Goal: Task Accomplishment & Management: Complete application form

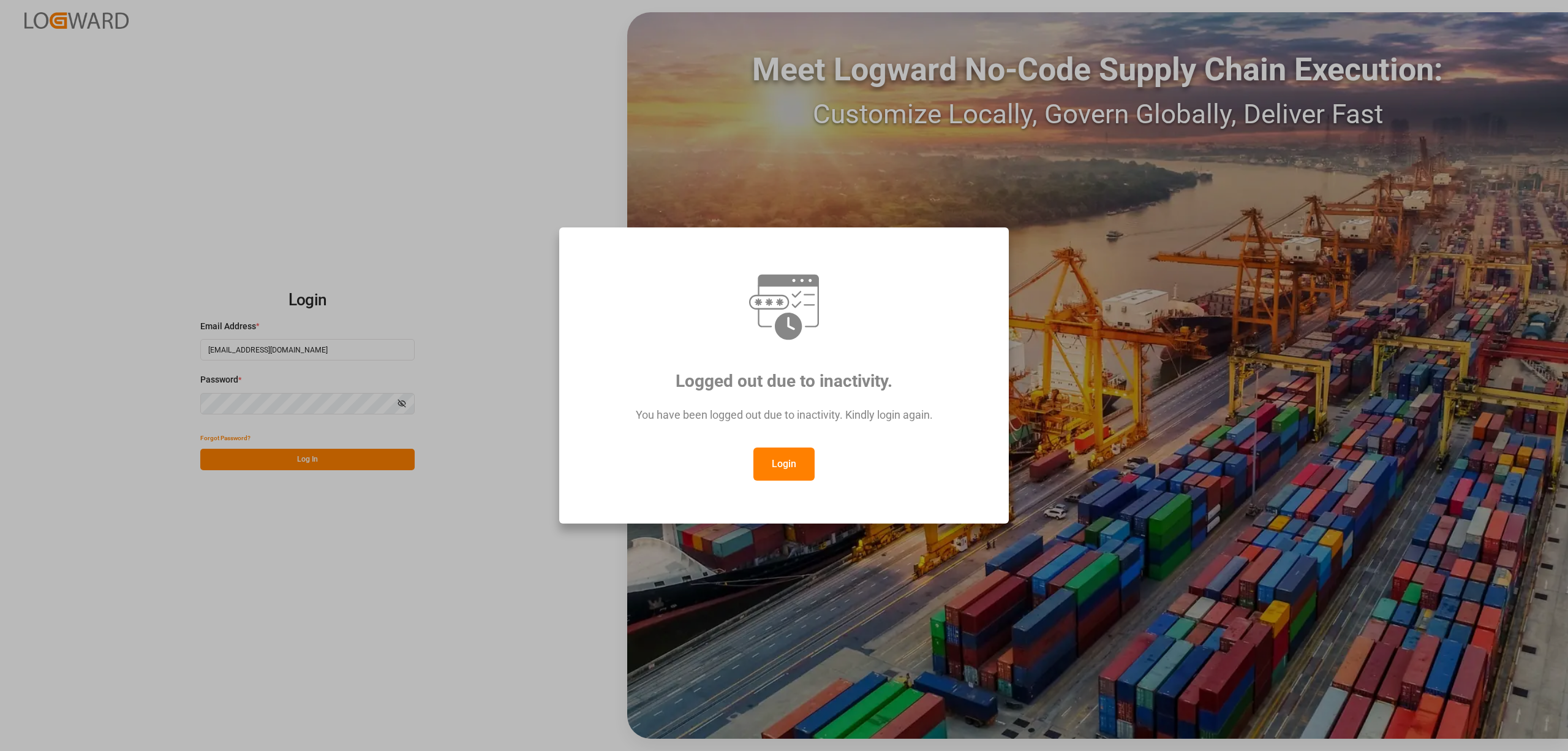
click at [773, 468] on button "Login" at bounding box center [783, 463] width 61 height 33
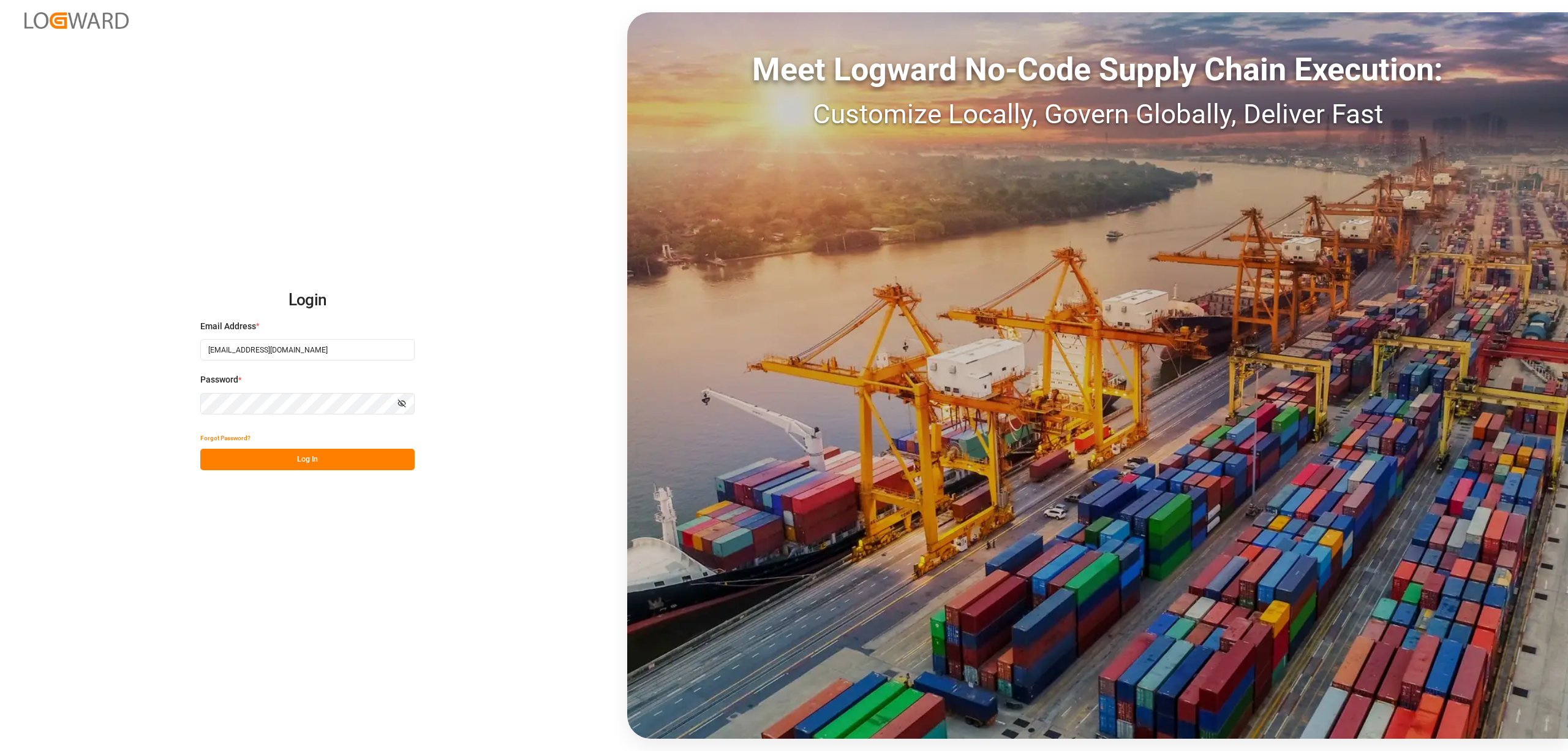
click at [313, 472] on div "Login Email Address * [EMAIL_ADDRESS][DOMAIN_NAME] Password * Show password For…" at bounding box center [784, 376] width 1568 height 751
click at [322, 467] on button "Log In" at bounding box center [307, 459] width 214 height 21
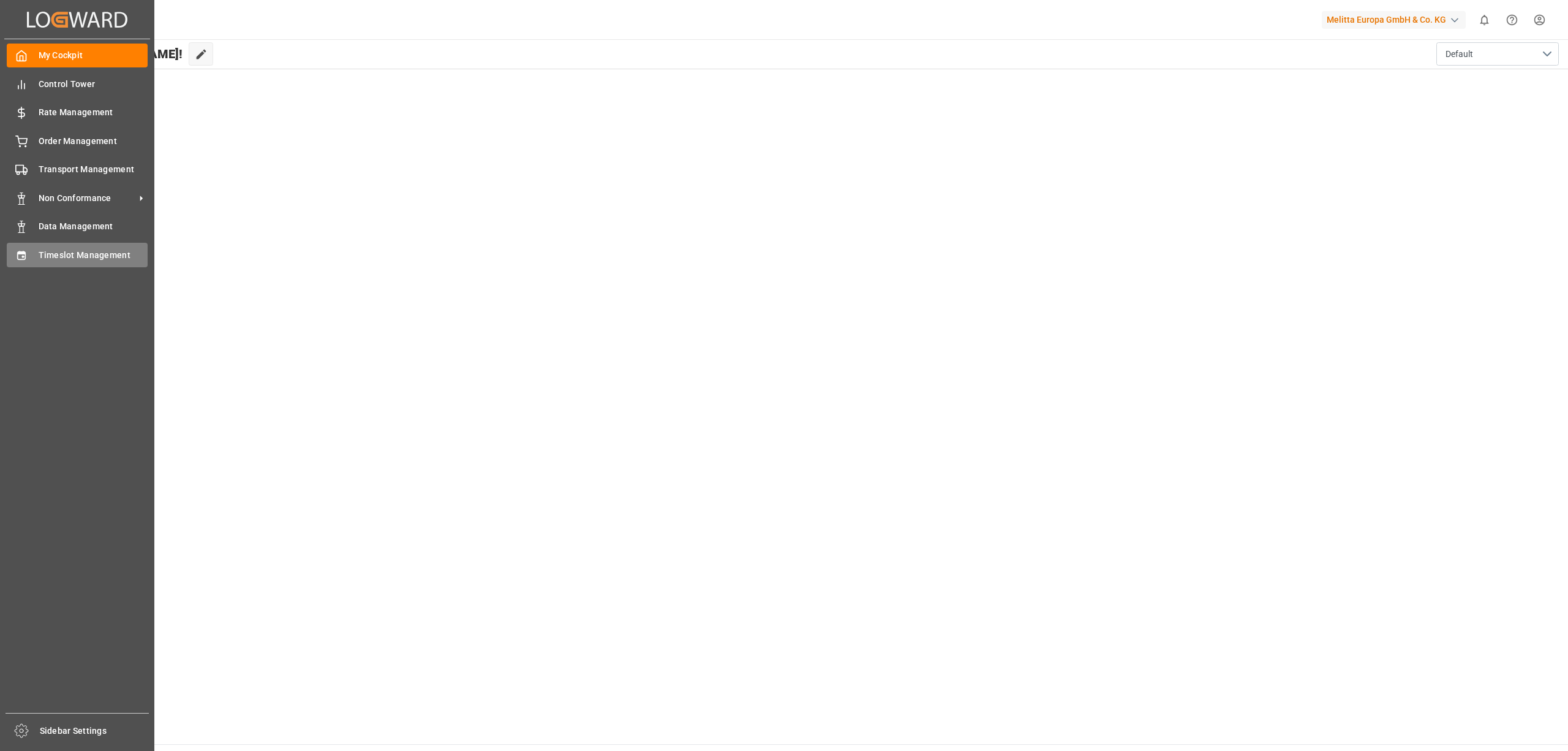
click at [28, 246] on div "Timeslot Management Timeslot Management" at bounding box center [77, 254] width 141 height 24
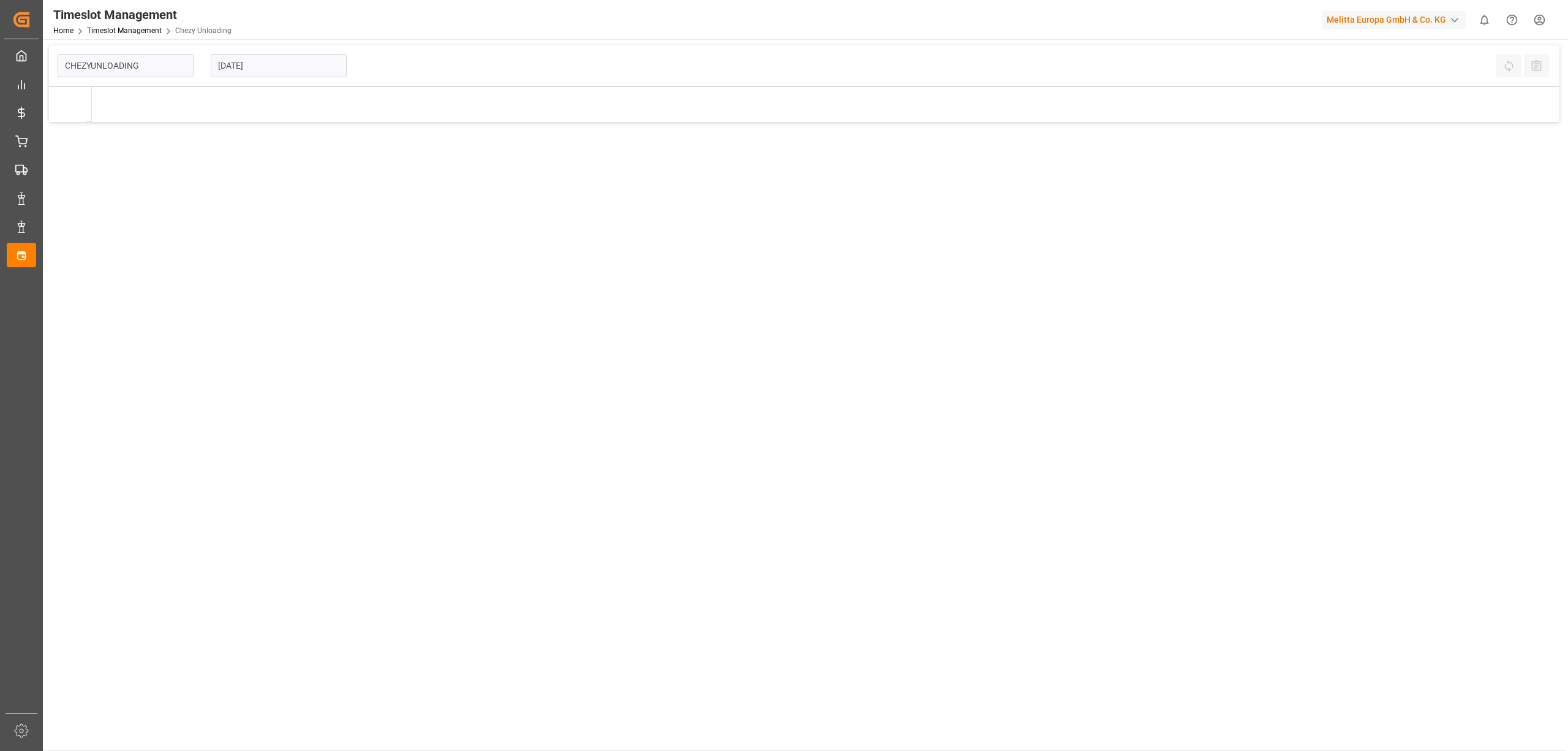
click at [263, 73] on input "[DATE]" at bounding box center [278, 65] width 136 height 24
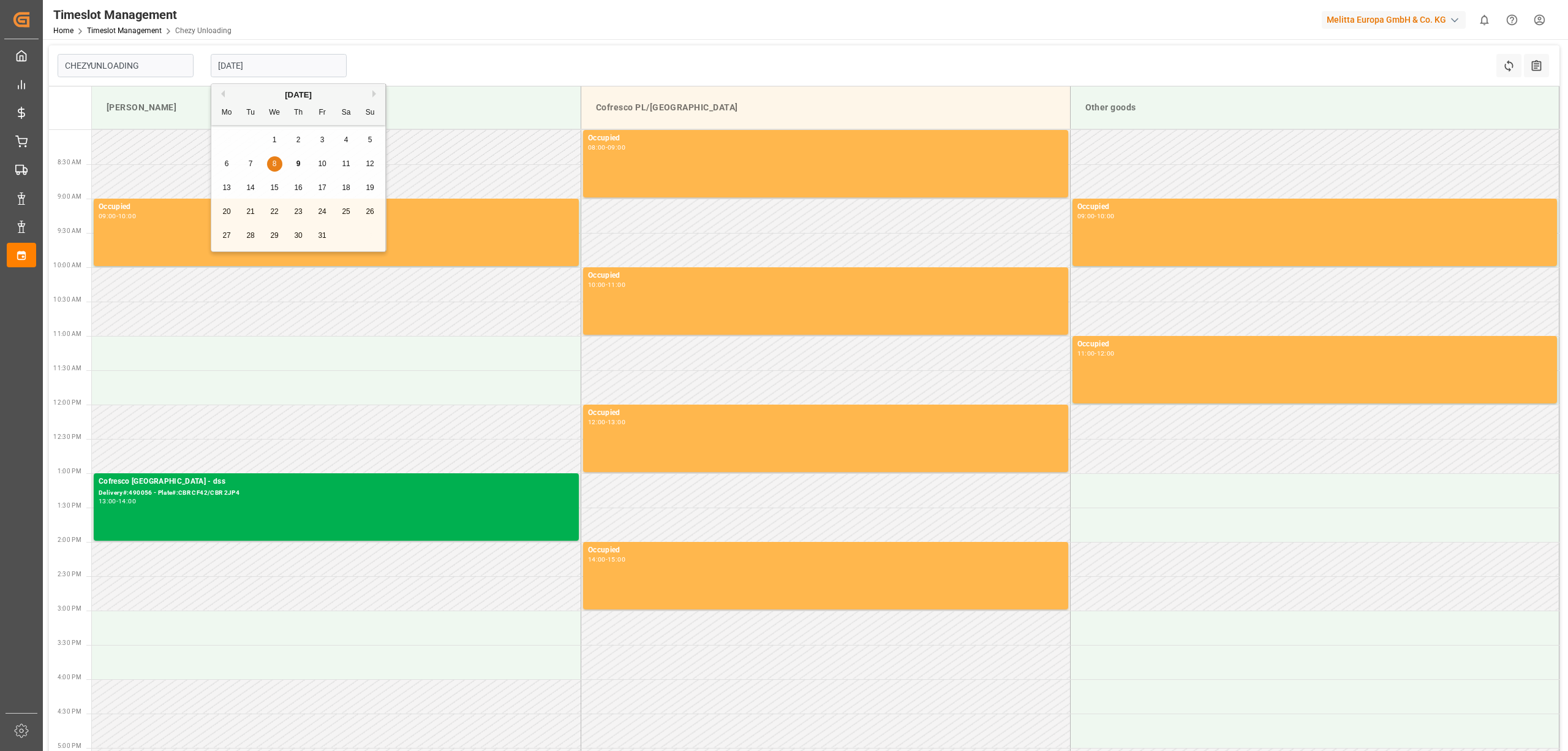
type input "Chezy Unloading"
click at [246, 212] on div "21" at bounding box center [251, 212] width 15 height 15
type input "[DATE]"
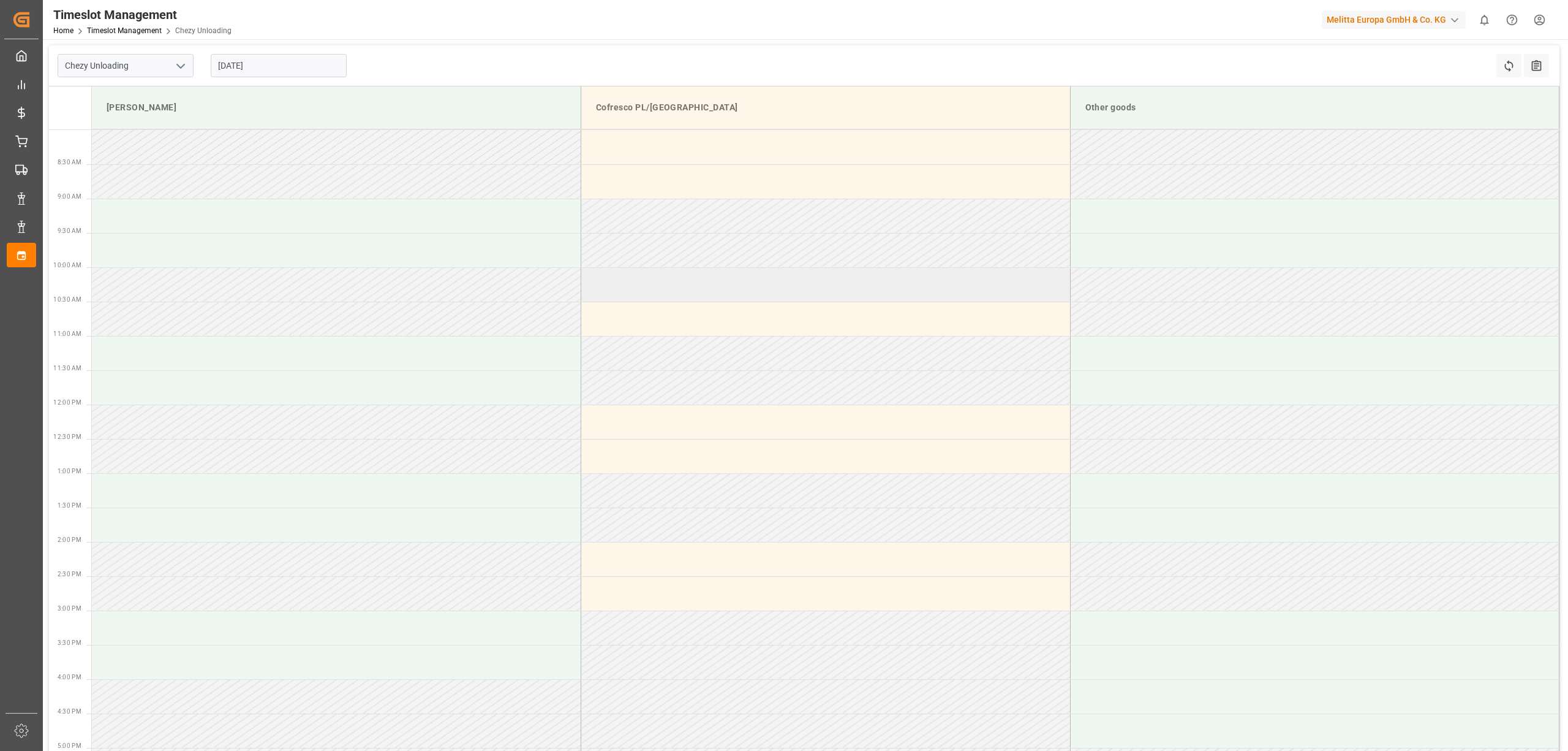
click at [712, 290] on td at bounding box center [826, 284] width 489 height 34
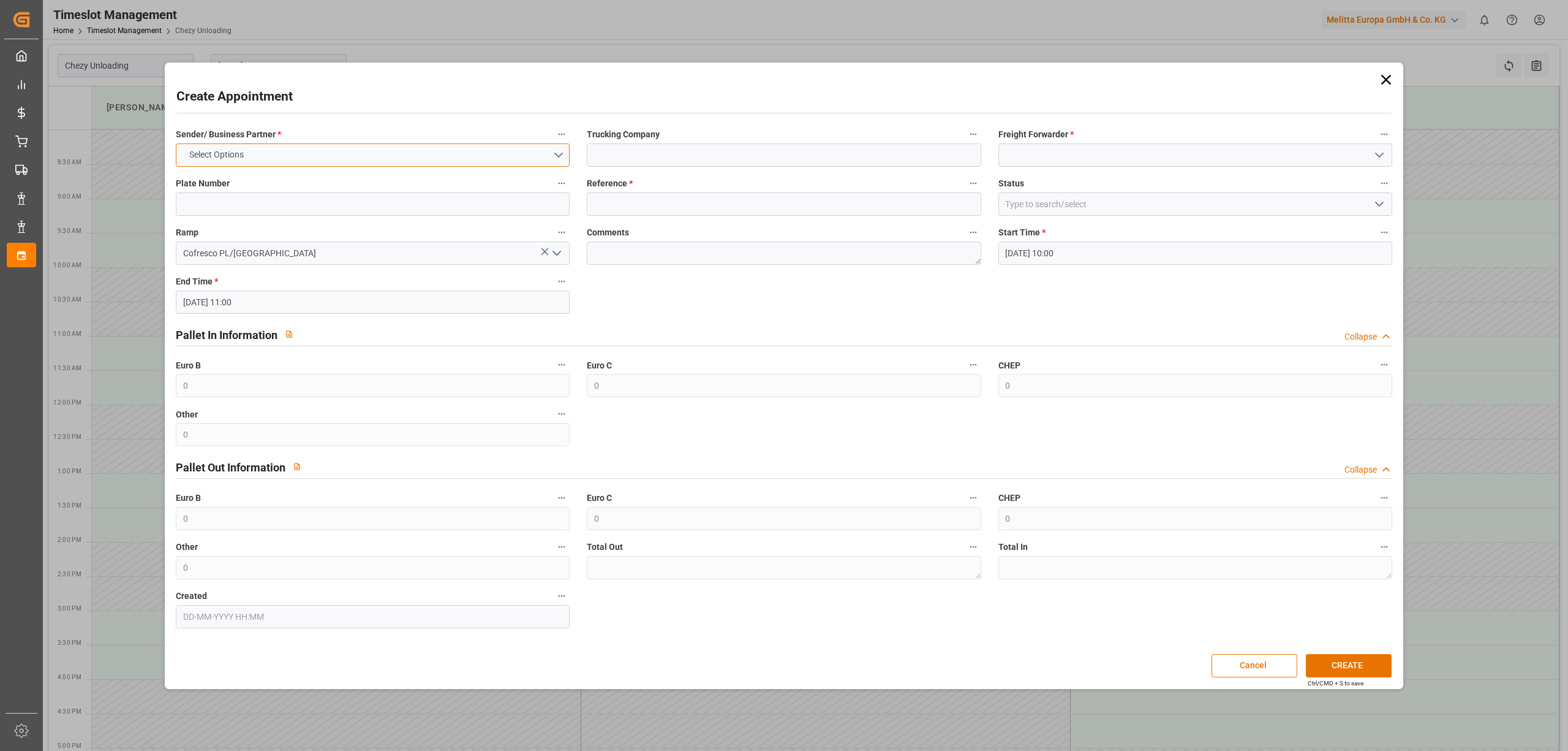
click at [324, 162] on button "Select Options" at bounding box center [373, 155] width 394 height 24
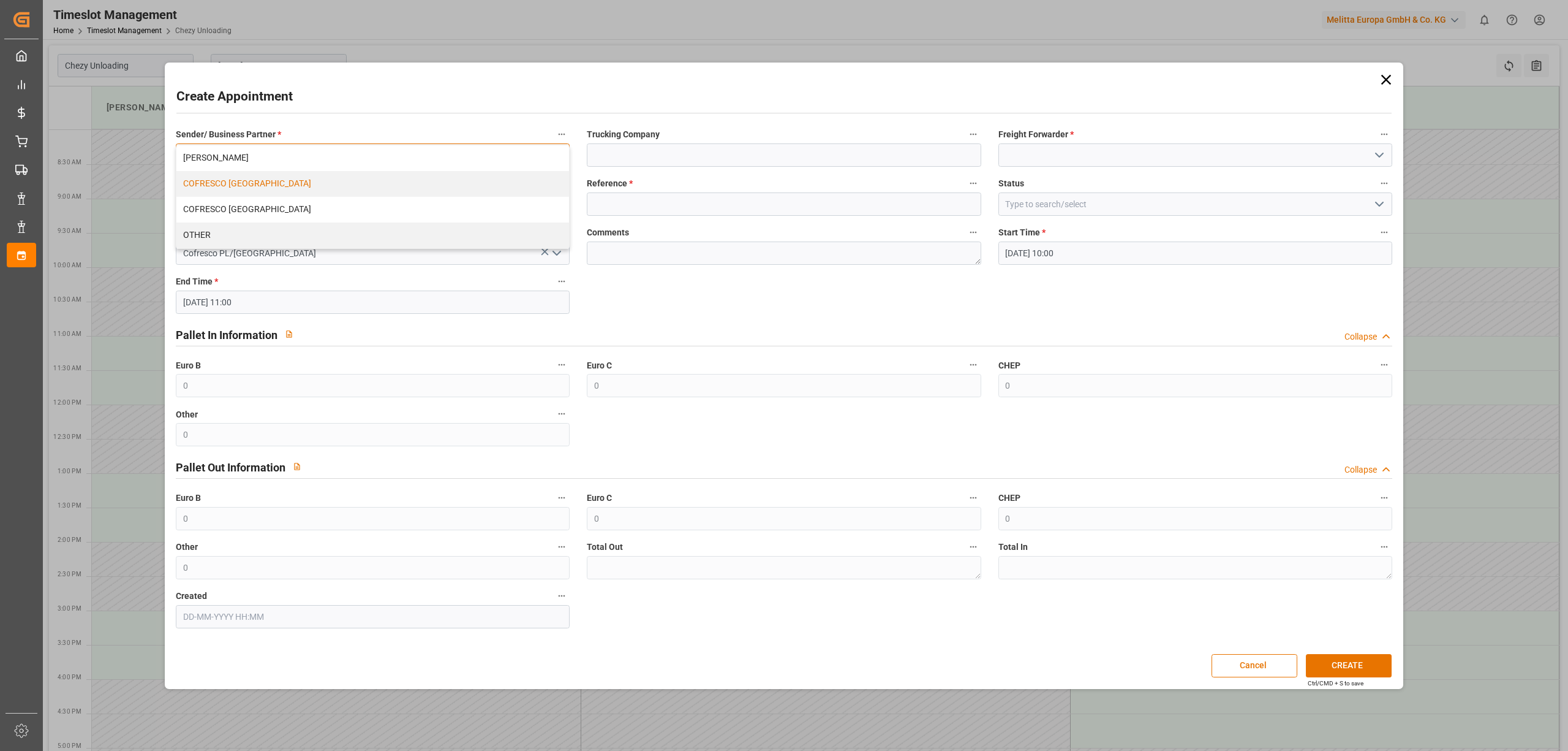
click at [313, 187] on div "COFRESCO [GEOGRAPHIC_DATA]" at bounding box center [373, 184] width 392 height 26
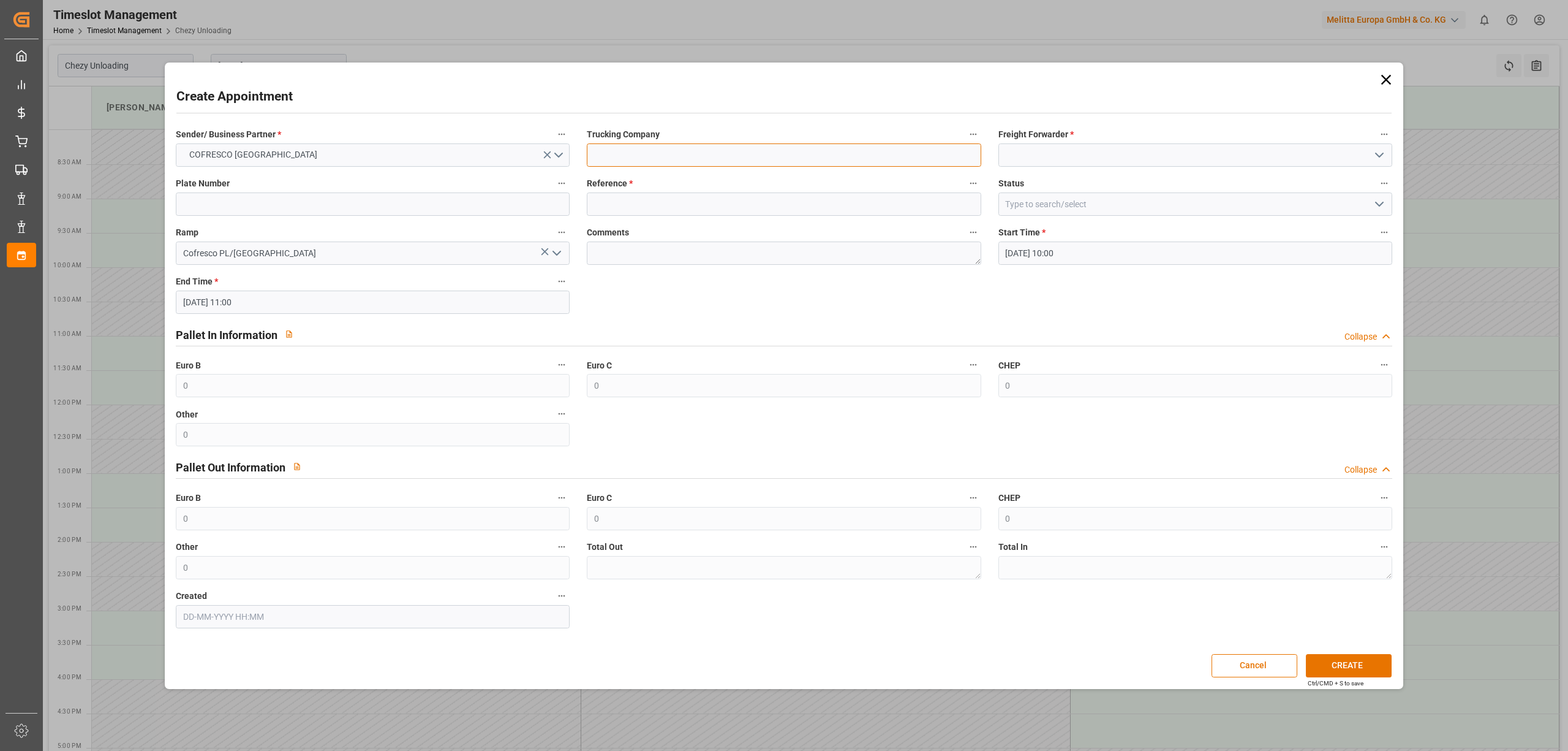
drag, startPoint x: 663, startPoint y: 153, endPoint x: 691, endPoint y: 179, distance: 38.2
click at [665, 157] on input at bounding box center [784, 155] width 394 height 24
type input "dss"
click at [1031, 141] on label "Freight Forwarder *" at bounding box center [1195, 134] width 394 height 17
click at [1376, 141] on button "Freight Forwarder *" at bounding box center [1384, 134] width 16 height 16
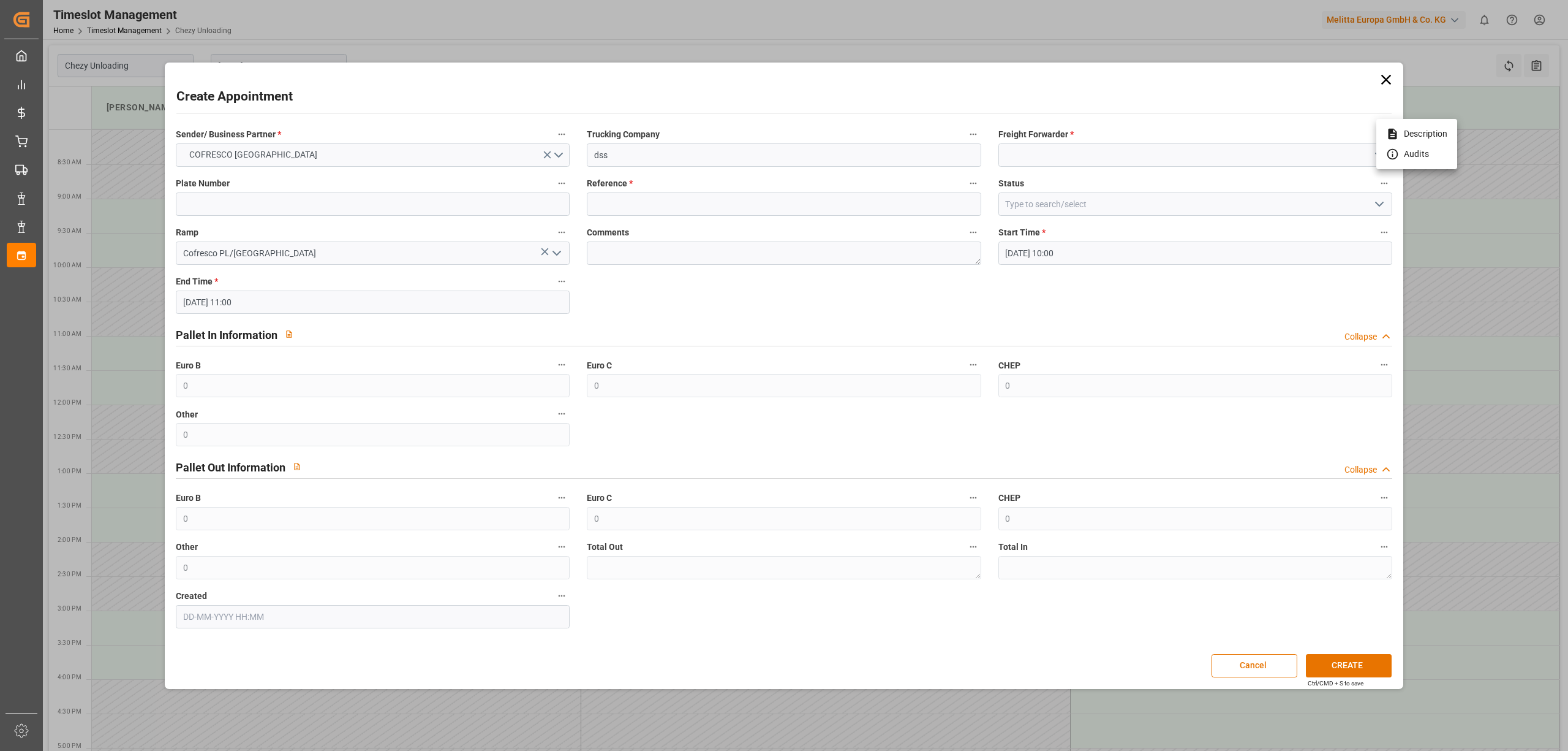
click at [1035, 148] on div at bounding box center [784, 376] width 1568 height 751
click at [1049, 156] on body "Created by potrace 1.15, written by [PERSON_NAME] [DATE]-[DATE] Created by potr…" at bounding box center [784, 376] width 1568 height 751
click at [1049, 156] on input at bounding box center [1195, 155] width 394 height 24
click at [1063, 179] on div "DSS" at bounding box center [1195, 182] width 392 height 28
type input "DSS"
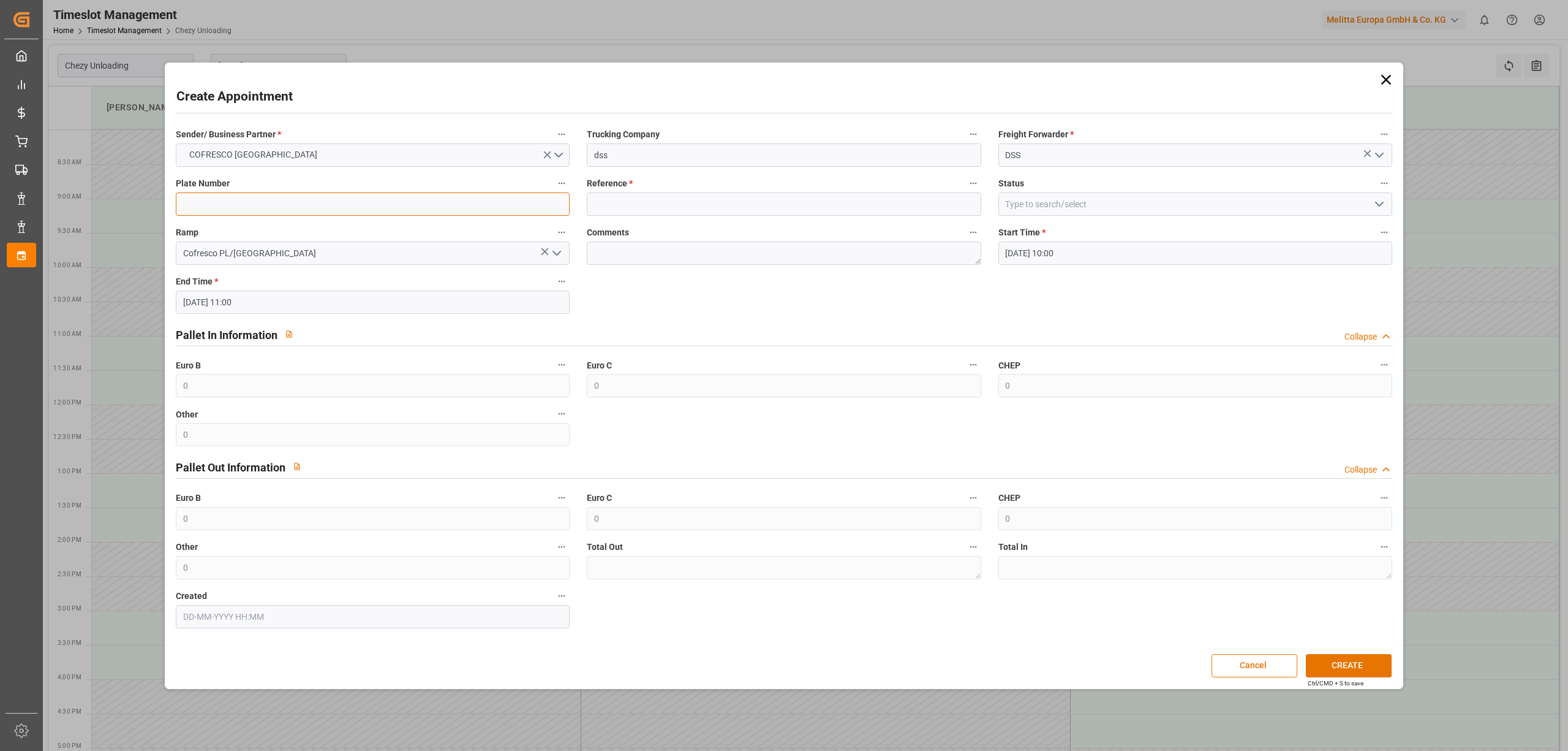
click at [296, 207] on input at bounding box center [373, 204] width 394 height 24
type input "x"
click at [631, 199] on input at bounding box center [784, 204] width 394 height 24
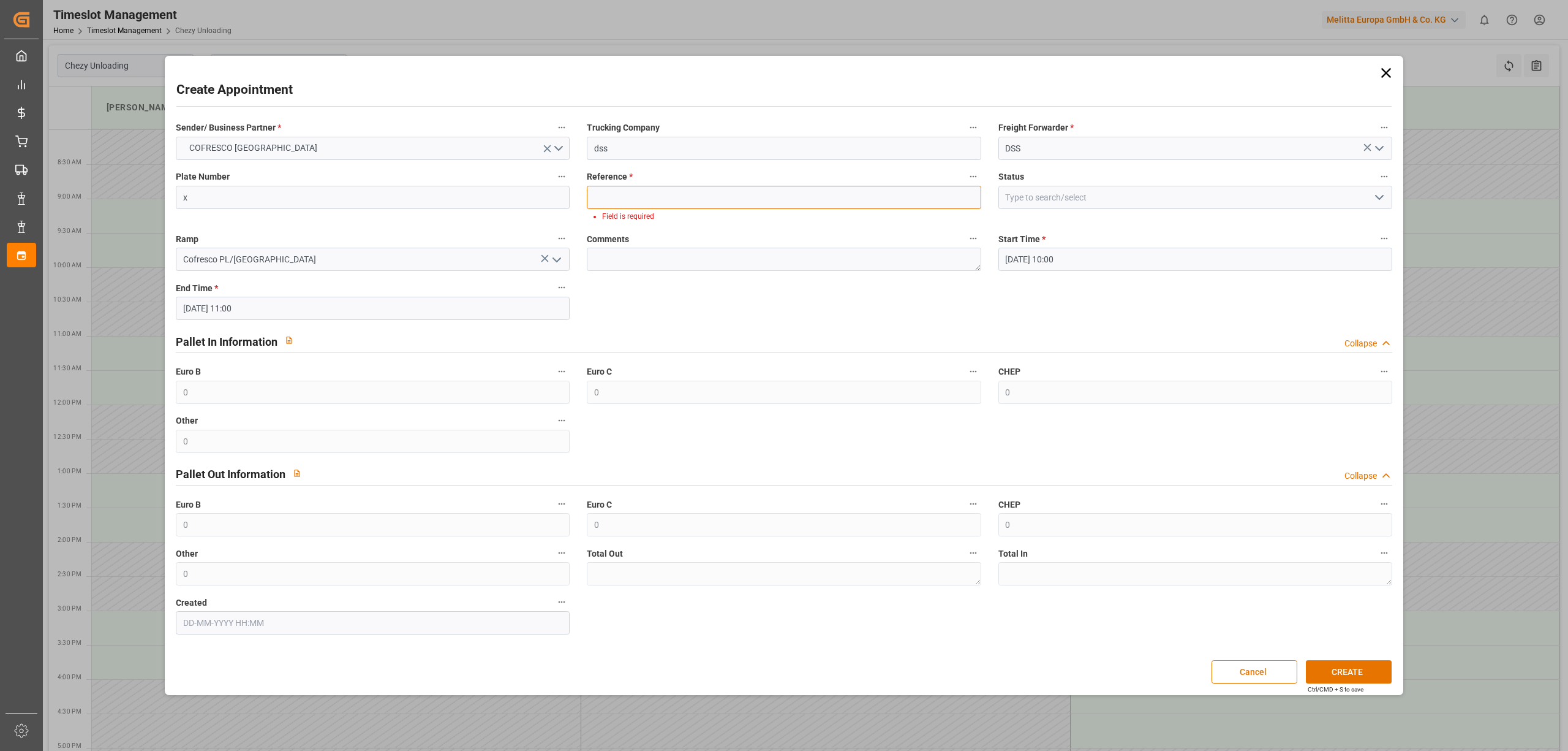
click at [694, 191] on input at bounding box center [784, 197] width 394 height 24
paste input "490254"
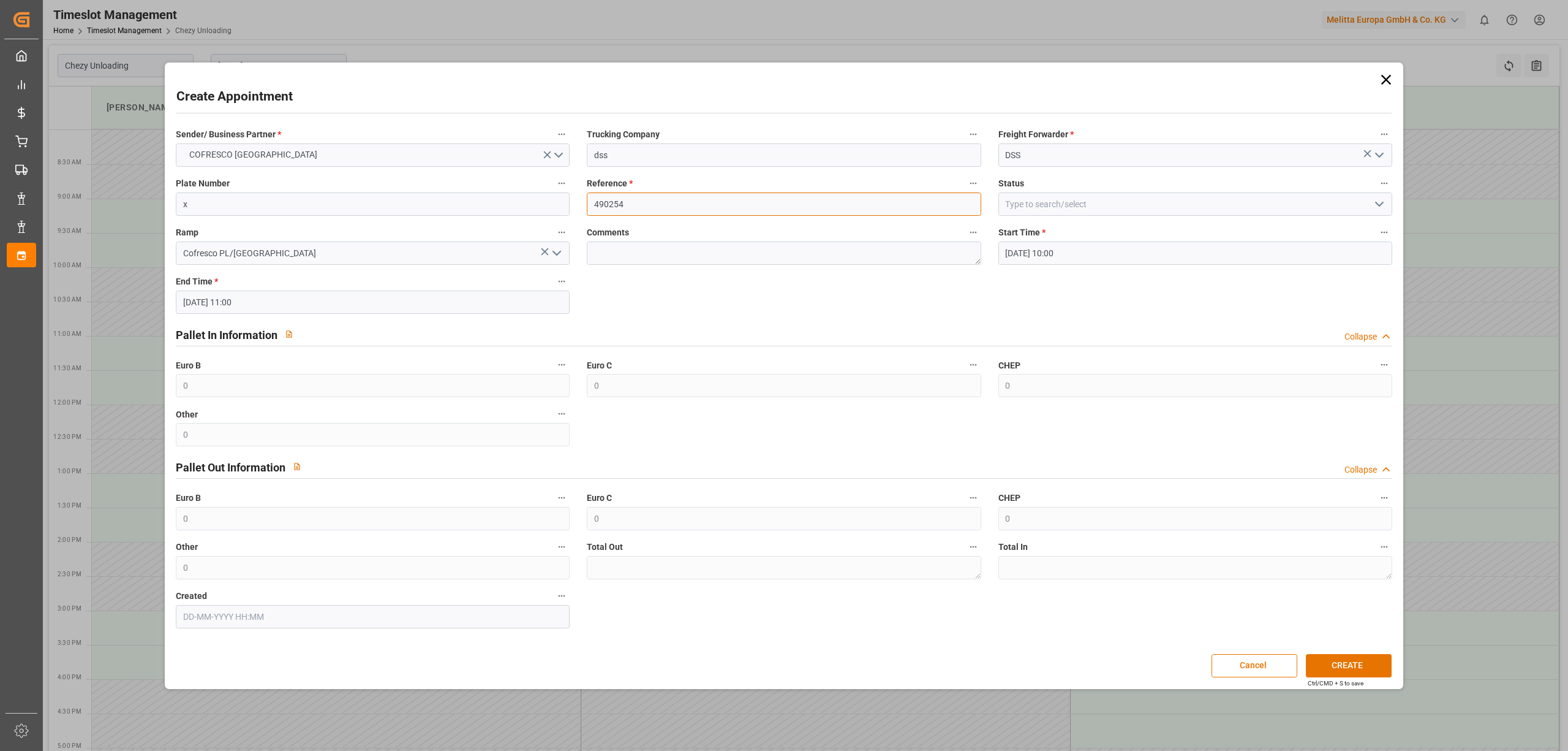
type input "490254"
click at [1334, 661] on button "CREATE" at bounding box center [1348, 665] width 85 height 24
